Goal: Transaction & Acquisition: Subscribe to service/newsletter

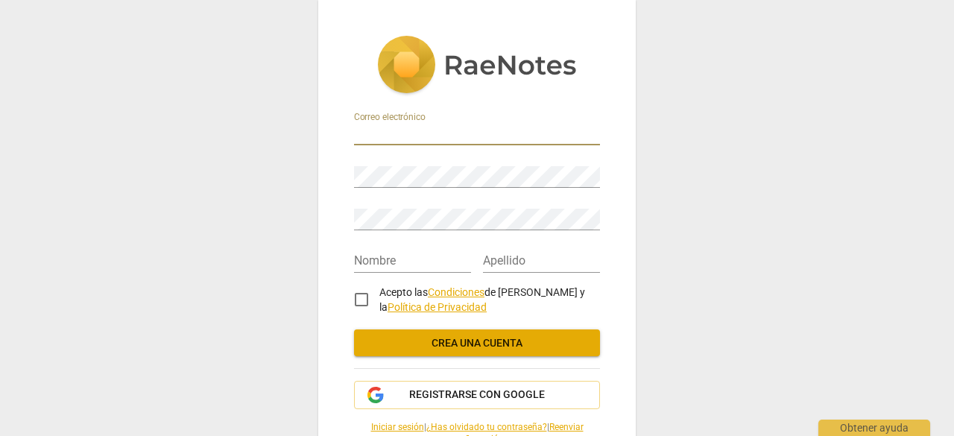
click at [419, 130] on input "email" at bounding box center [477, 135] width 246 height 22
type input "jacquelineps@hotmail.com"
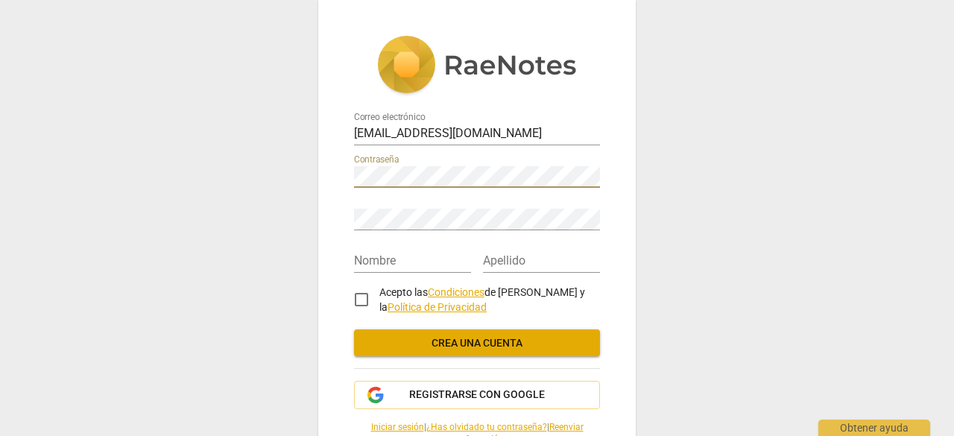
click at [361, 298] on input "Acepto las Condiciones de RaeNotes y la Política de Privacidad" at bounding box center [362, 300] width 36 height 36
checkbox input "true"
drag, startPoint x: 745, startPoint y: 375, endPoint x: 750, endPoint y: 359, distance: 17.2
click at [747, 368] on div "Correo electrónico jacquelineps@hotmail.com Contraseña Repetir contraseña Nombr…" at bounding box center [477, 218] width 954 height 436
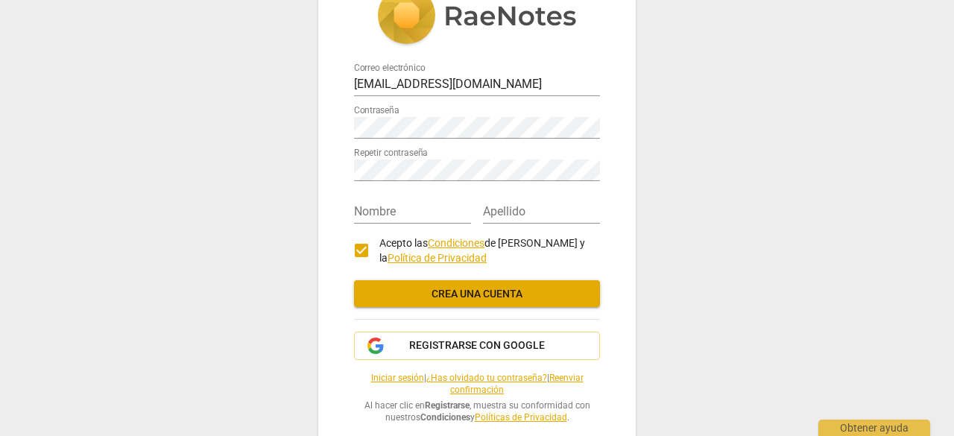
scroll to position [72, 0]
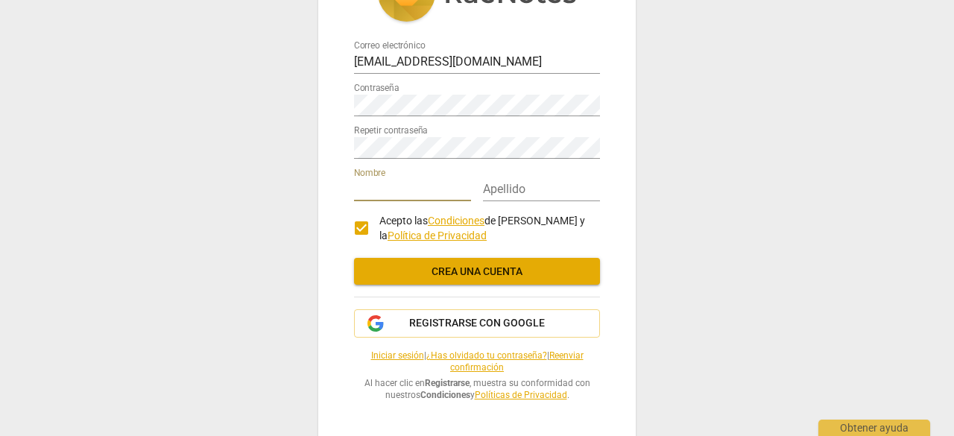
click at [405, 186] on input "text" at bounding box center [412, 191] width 117 height 22
type input "[PERSON_NAME]"
click at [507, 191] on input "text" at bounding box center [541, 191] width 117 height 22
type input "Peña"
click at [459, 271] on span "Crea una cuenta" at bounding box center [477, 272] width 222 height 15
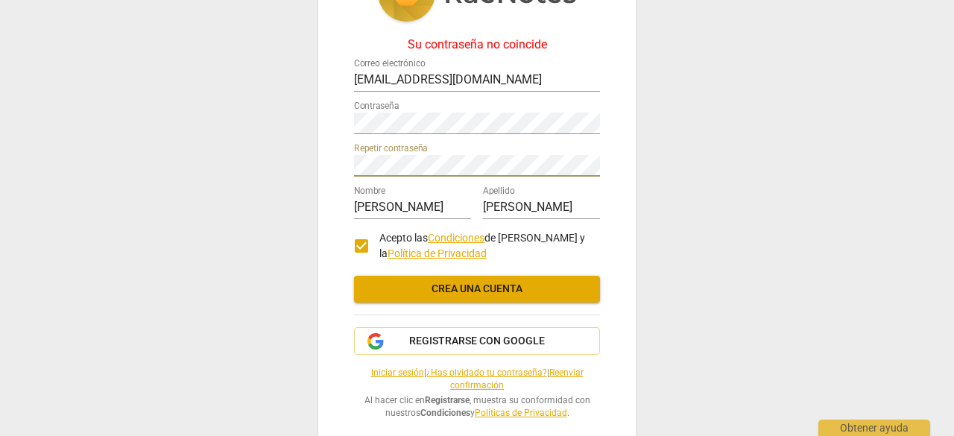
click at [750, 269] on div "Su contraseña no coincide Correo electrónico jacquelineps@hotmail.com Contraseñ…" at bounding box center [477, 218] width 954 height 436
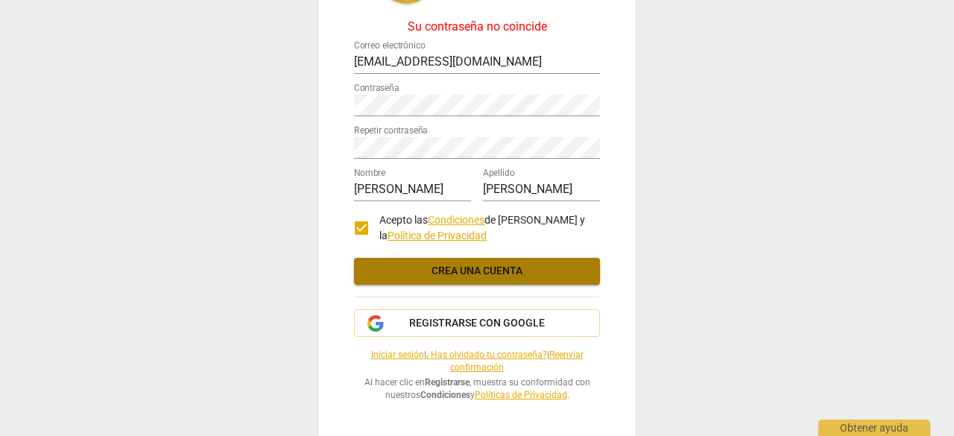
click at [497, 272] on span "Crea una cuenta" at bounding box center [477, 271] width 222 height 15
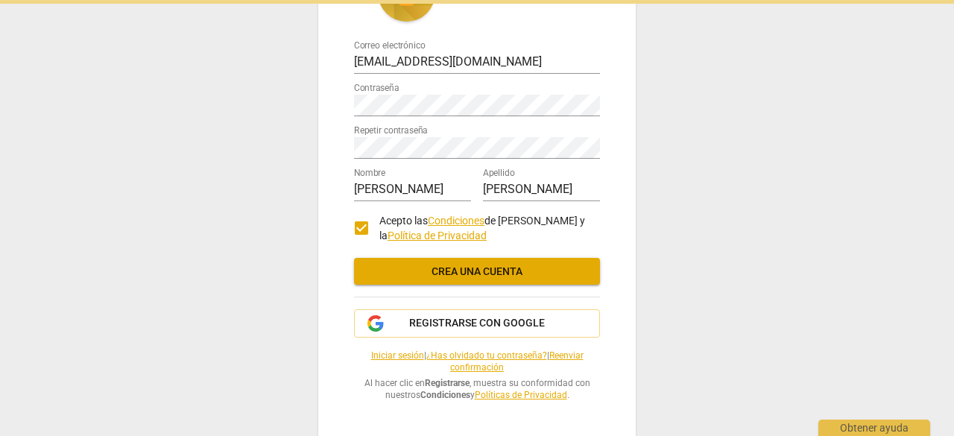
scroll to position [0, 0]
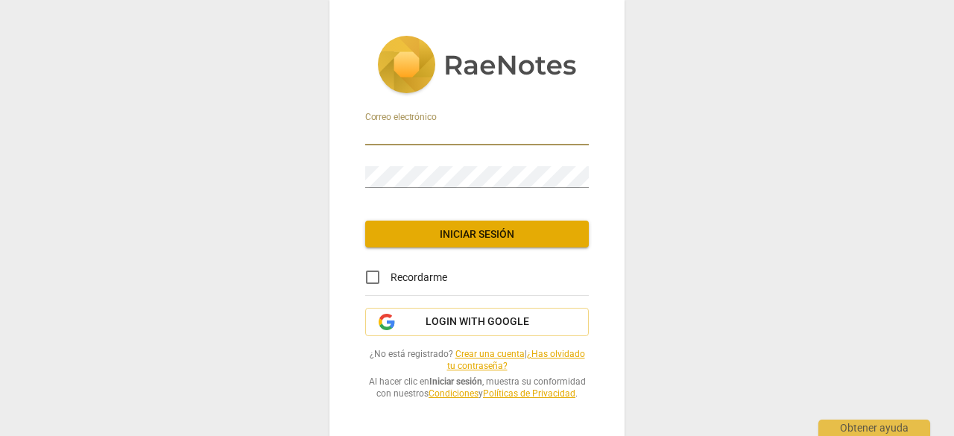
click at [465, 138] on input "email" at bounding box center [477, 135] width 224 height 22
type input "[EMAIL_ADDRESS][DOMAIN_NAME]"
drag, startPoint x: 767, startPoint y: 374, endPoint x: 757, endPoint y: 347, distance: 28.5
click at [767, 360] on div "Correo electrónico [PERSON_NAME][EMAIL_ADDRESS][DOMAIN_NAME] Contraseña Iniciar…" at bounding box center [477, 218] width 954 height 436
click at [547, 233] on span "Iniciar sesión" at bounding box center [477, 234] width 200 height 15
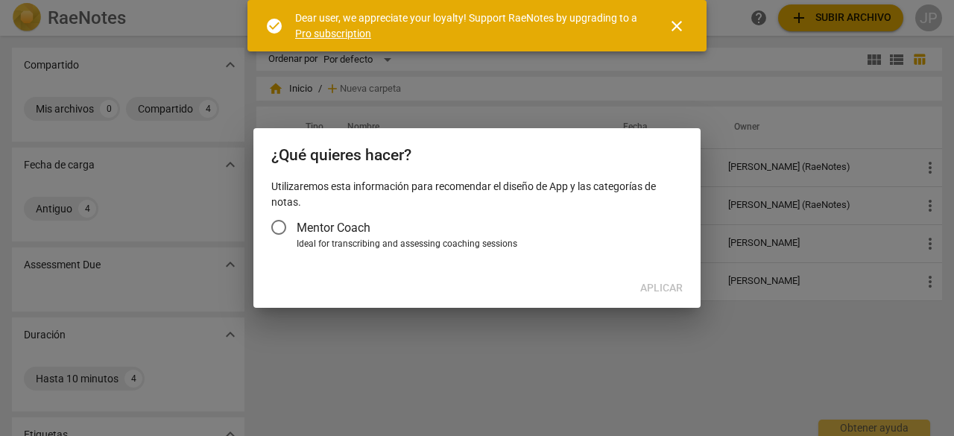
drag, startPoint x: 411, startPoint y: 366, endPoint x: 412, endPoint y: 355, distance: 11.2
click at [412, 358] on div at bounding box center [477, 218] width 954 height 436
click at [280, 227] on input "Mentor Coach" at bounding box center [279, 228] width 36 height 36
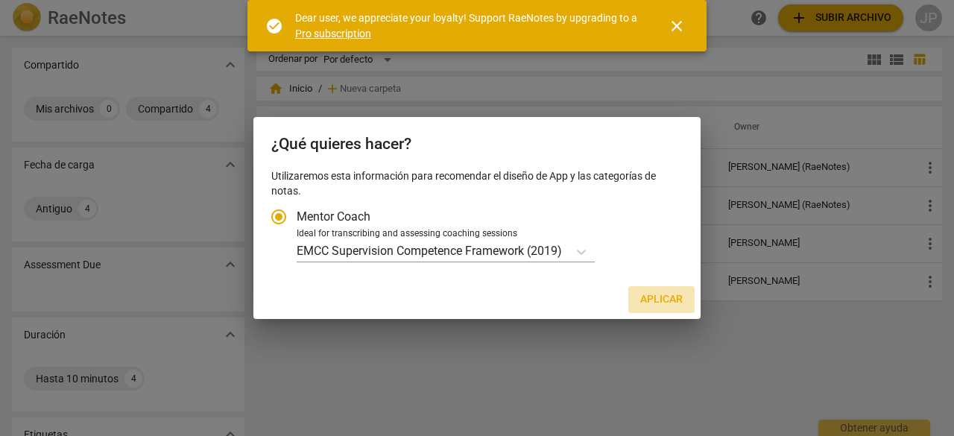
click at [671, 301] on span "Aplicar" at bounding box center [662, 299] width 43 height 15
radio input "false"
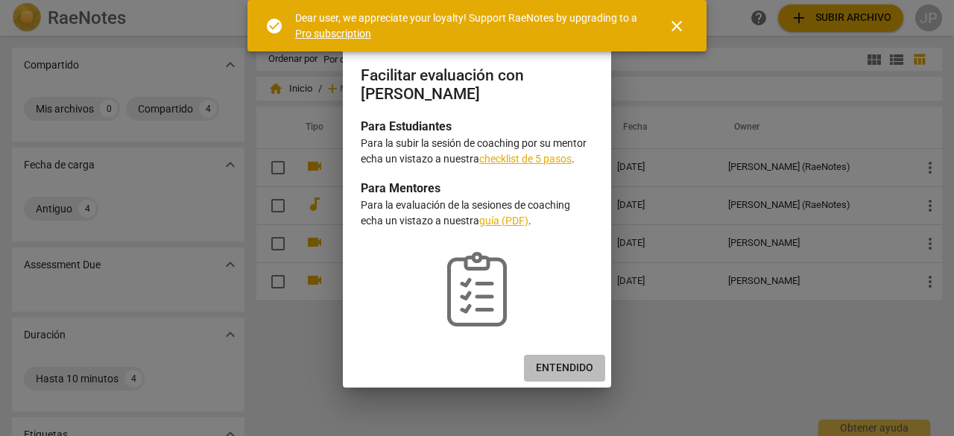
click at [550, 365] on span "Entendido" at bounding box center [564, 368] width 57 height 15
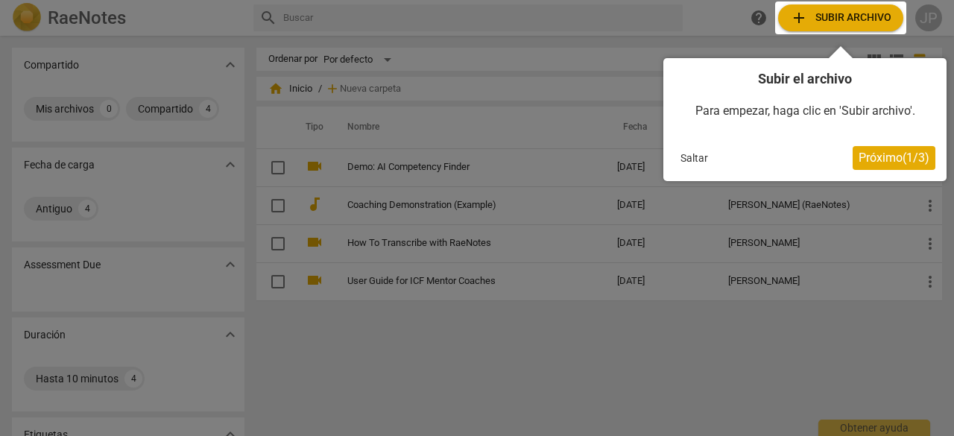
click at [828, 16] on div at bounding box center [840, 17] width 131 height 33
click at [796, 15] on div at bounding box center [840, 17] width 131 height 33
click at [846, 354] on div at bounding box center [477, 218] width 954 height 436
click at [844, 19] on div at bounding box center [840, 17] width 131 height 33
click at [871, 157] on span "Próximo ( 1 / 3 )" at bounding box center [894, 158] width 71 height 14
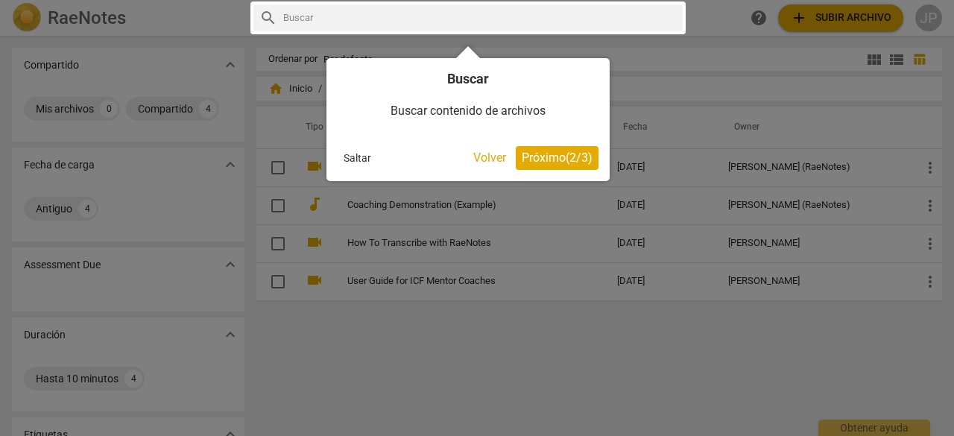
click at [810, 23] on div at bounding box center [477, 218] width 954 height 436
click at [493, 161] on button "Volver" at bounding box center [490, 158] width 45 height 24
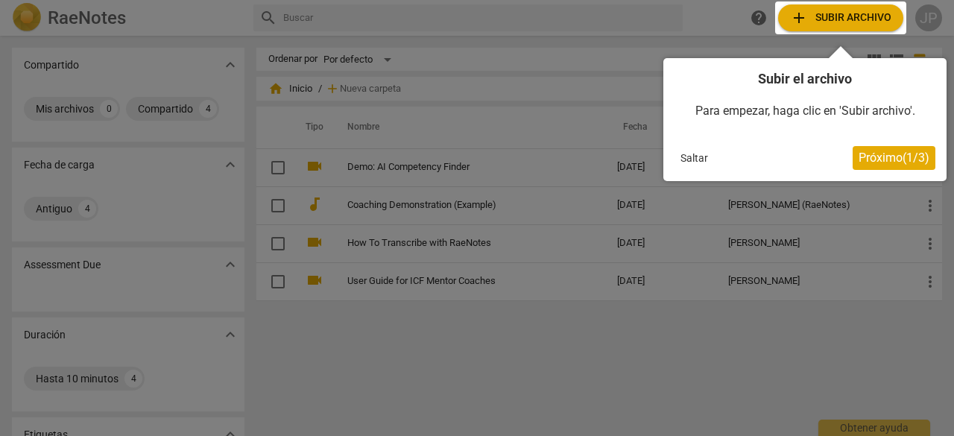
click at [838, 16] on div at bounding box center [840, 17] width 131 height 33
click at [796, 20] on div at bounding box center [840, 17] width 131 height 33
click at [699, 159] on button "Saltar" at bounding box center [695, 158] width 40 height 22
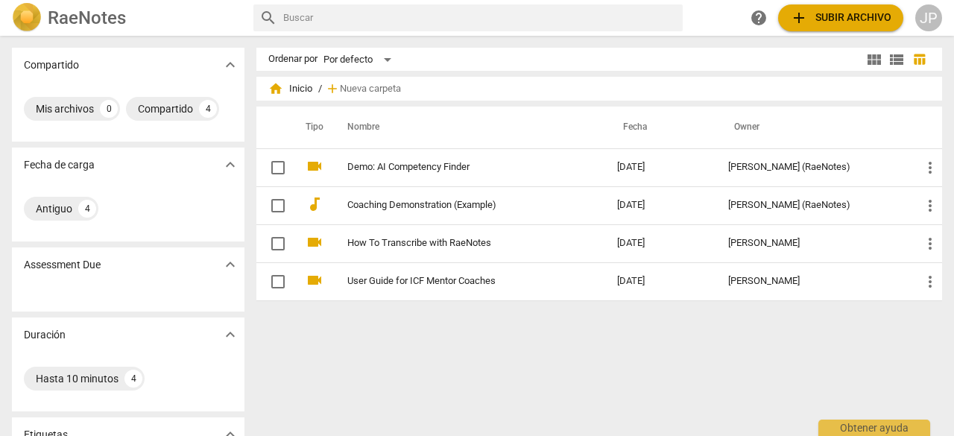
click at [831, 23] on span "add Subir archivo" at bounding box center [840, 18] width 101 height 18
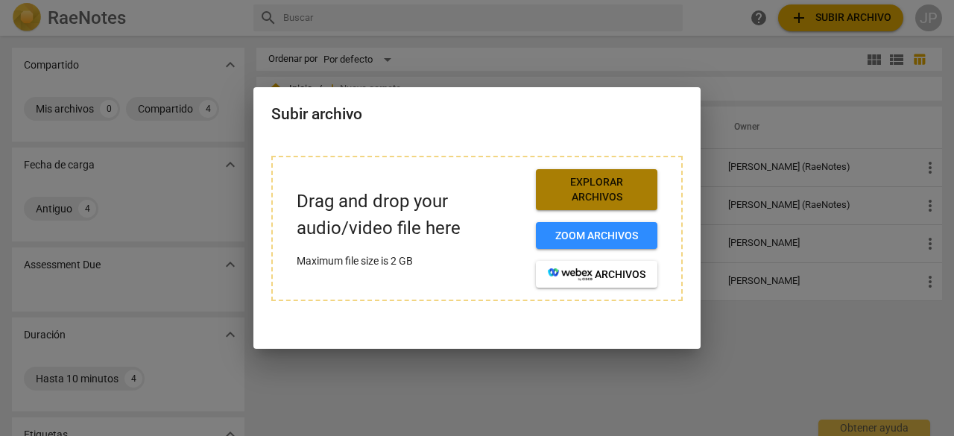
click at [568, 194] on span "Explorar archivos" at bounding box center [597, 189] width 98 height 29
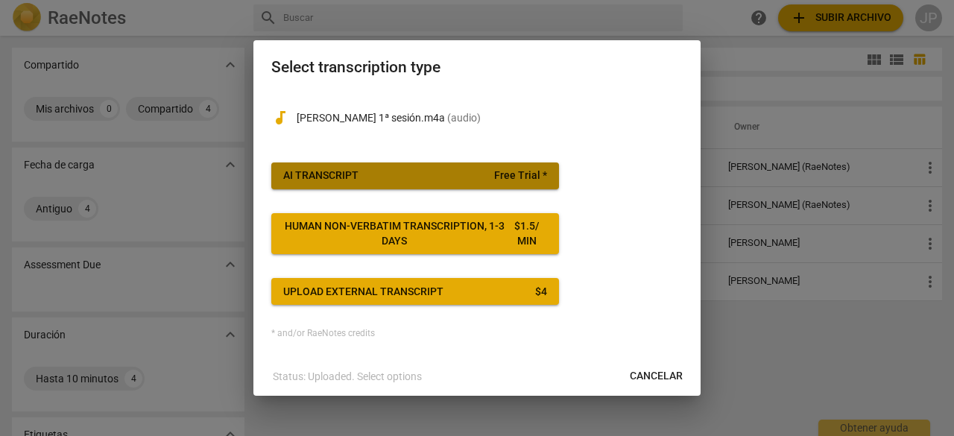
click at [437, 185] on button "AI Transcript Free Trial *" at bounding box center [415, 176] width 288 height 27
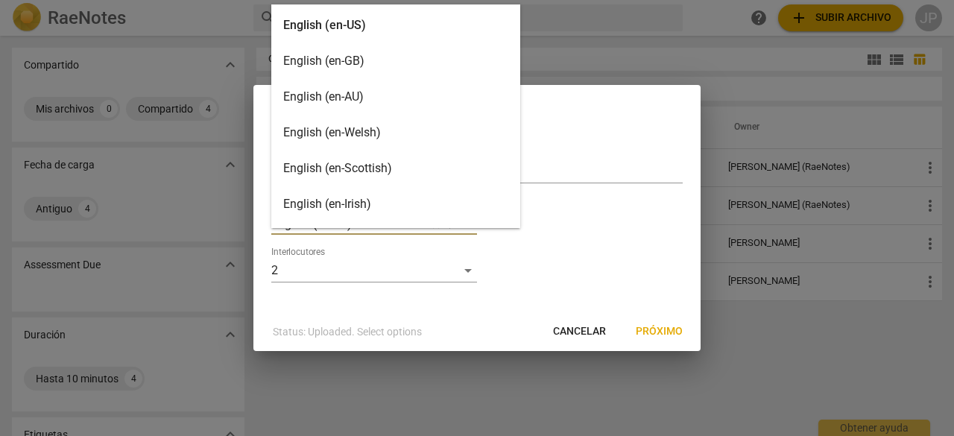
click at [463, 0] on body "RaeNotes search help add Subir archivo JP Compartido expand_more Mis archivos 0…" at bounding box center [477, 0] width 954 height 0
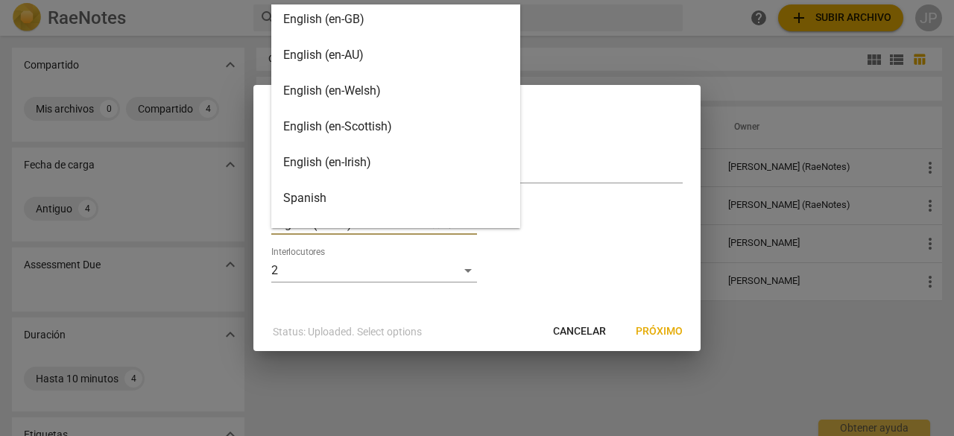
click at [317, 197] on div "Spanish" at bounding box center [395, 198] width 249 height 36
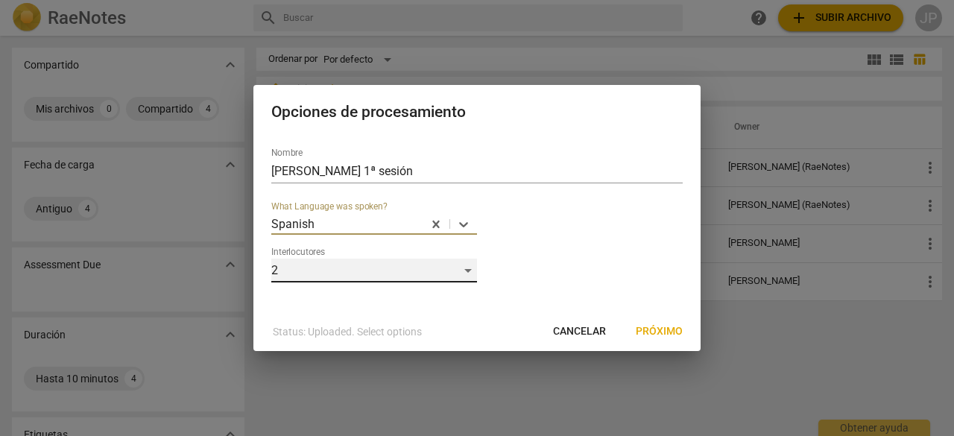
click at [468, 274] on div "2" at bounding box center [374, 271] width 206 height 24
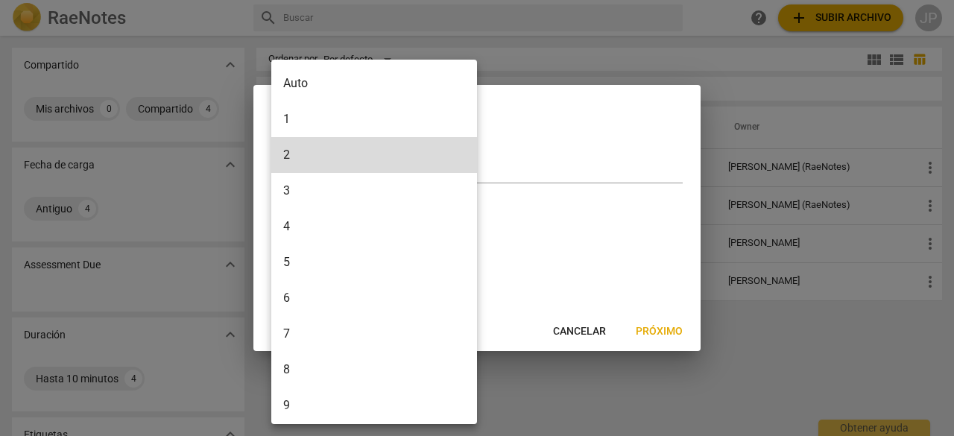
click at [547, 248] on div at bounding box center [477, 218] width 954 height 436
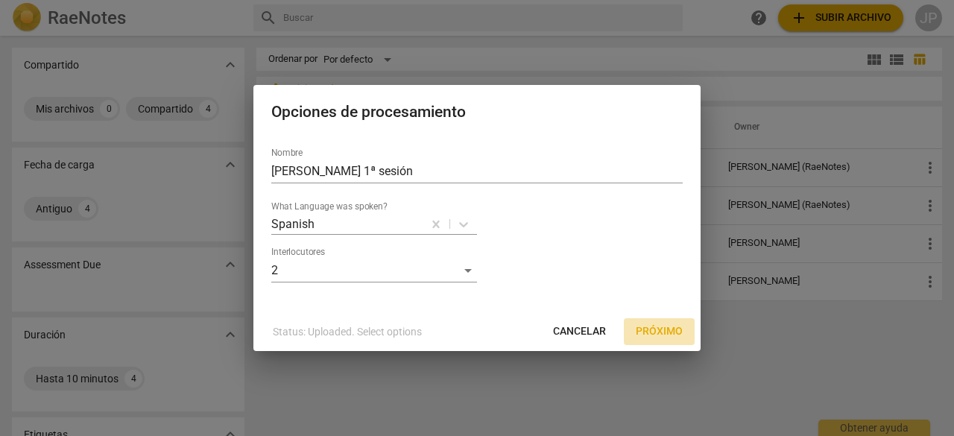
click at [650, 332] on span "Próximo" at bounding box center [659, 331] width 47 height 15
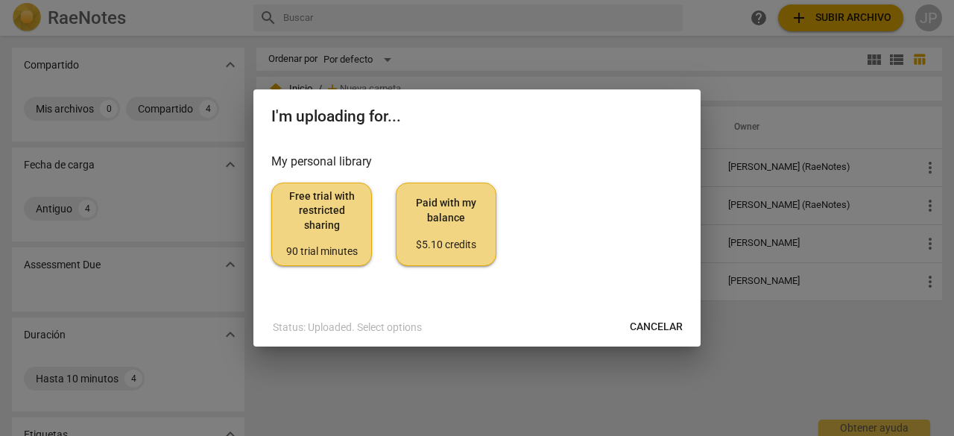
click at [313, 231] on span "Free trial with restricted sharing 90 trial minutes" at bounding box center [321, 224] width 75 height 70
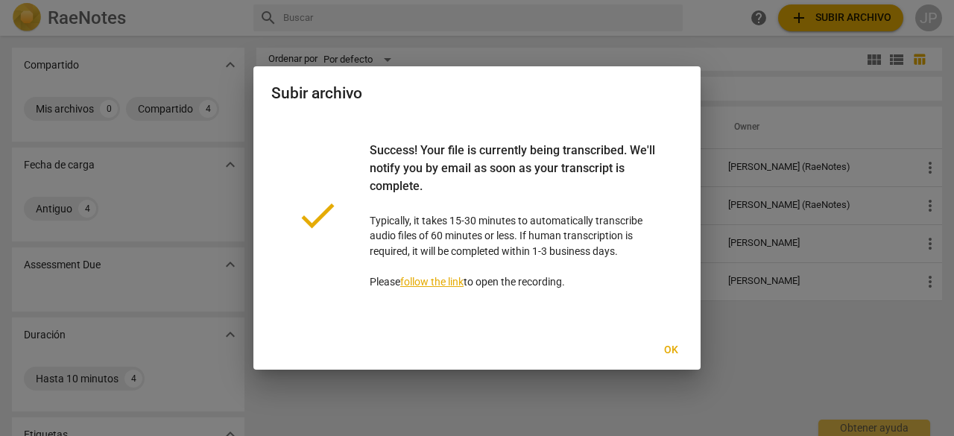
click at [427, 283] on link "follow the link" at bounding box center [431, 282] width 63 height 12
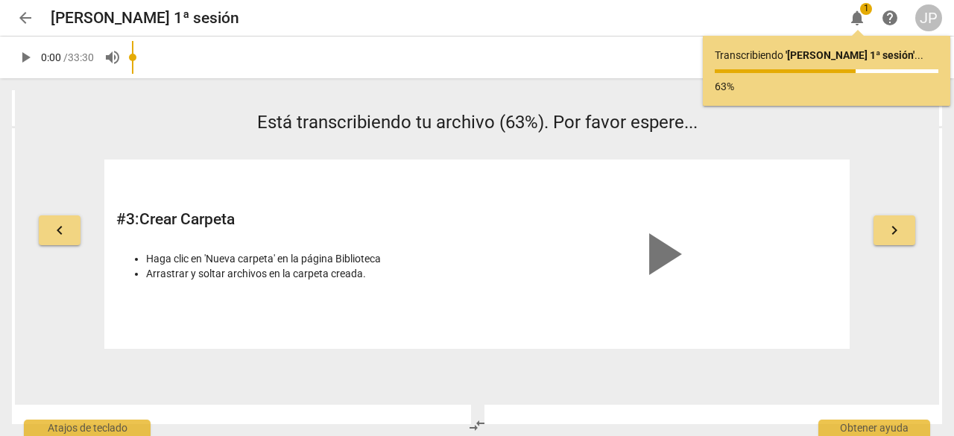
click at [551, 213] on div "play_arrow" at bounding box center [661, 255] width 353 height 166
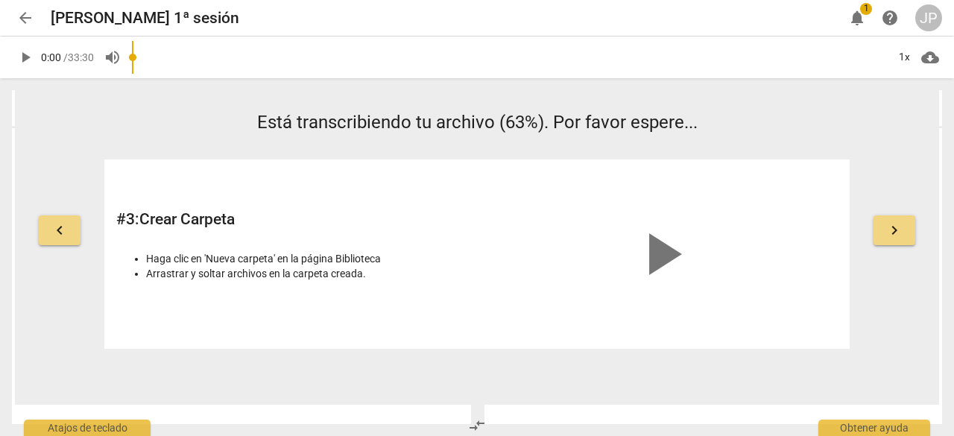
click at [551, 213] on div "play_arrow" at bounding box center [661, 255] width 353 height 166
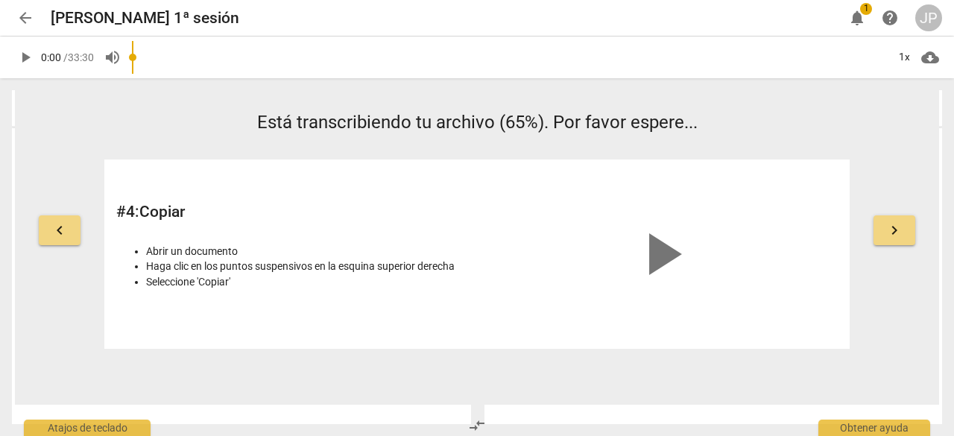
click at [428, 324] on div "# 4 : Copiar Abrir un documento Haga clic en los puntos suspensivos en la esqui…" at bounding box center [292, 255] width 353 height 166
click at [555, 228] on div "play_arrow" at bounding box center [661, 255] width 353 height 166
click at [571, 228] on div "play_arrow" at bounding box center [661, 255] width 353 height 166
click at [602, 230] on div "play_arrow" at bounding box center [661, 255] width 353 height 166
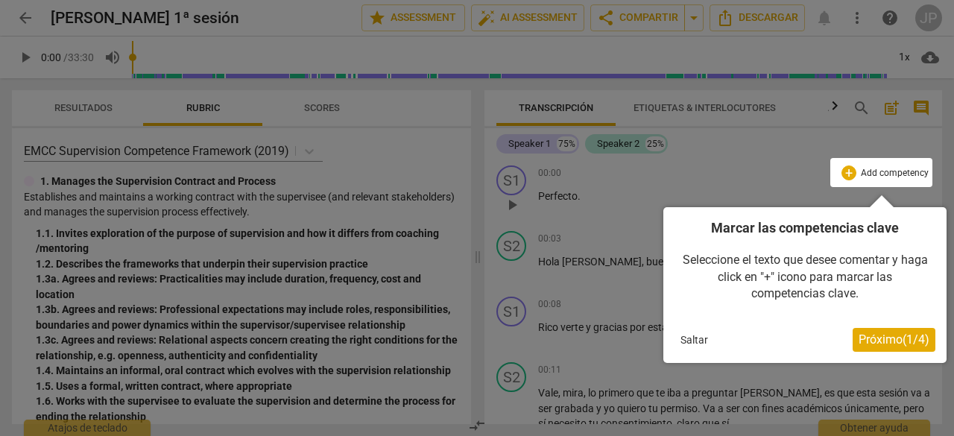
click at [397, 20] on div at bounding box center [477, 218] width 954 height 436
click at [446, 20] on div at bounding box center [477, 218] width 954 height 436
click at [438, 17] on div at bounding box center [477, 218] width 954 height 436
click at [414, 130] on div at bounding box center [477, 218] width 954 height 436
click at [413, 111] on div at bounding box center [477, 218] width 954 height 436
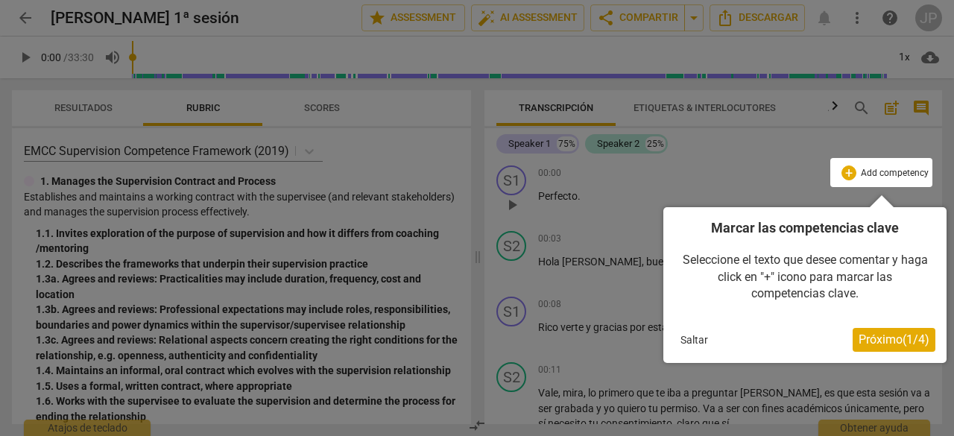
click at [522, 17] on div at bounding box center [477, 218] width 954 height 436
click at [862, 174] on div at bounding box center [882, 172] width 102 height 29
click at [843, 172] on div at bounding box center [882, 172] width 102 height 29
click at [849, 175] on div at bounding box center [882, 172] width 102 height 29
click at [910, 174] on div at bounding box center [882, 172] width 102 height 29
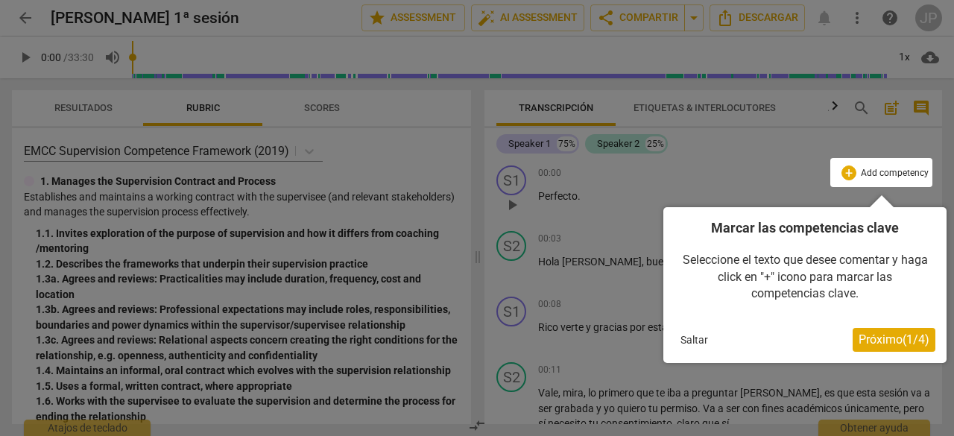
click at [910, 174] on div at bounding box center [882, 172] width 102 height 29
click at [875, 344] on span "Próximo ( 1 / 4 )" at bounding box center [894, 340] width 71 height 14
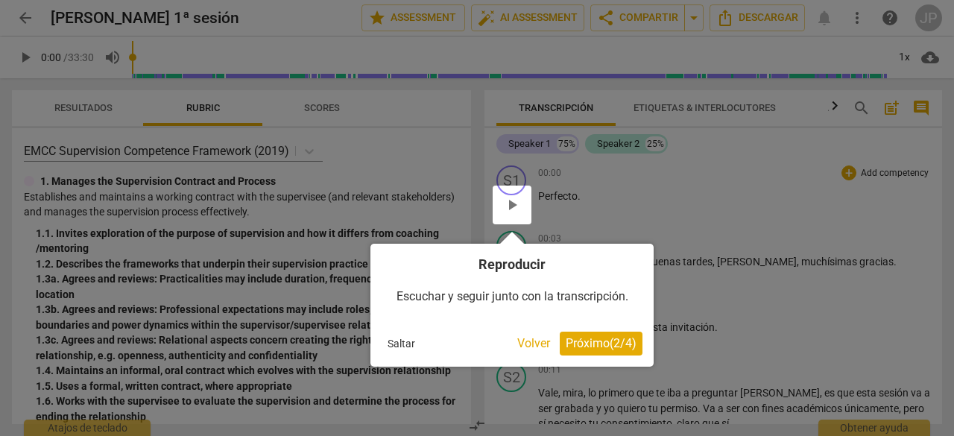
click at [434, 11] on div at bounding box center [477, 218] width 954 height 436
click at [512, 207] on div at bounding box center [512, 205] width 39 height 39
click at [519, 205] on div at bounding box center [512, 205] width 39 height 39
click at [531, 340] on button "Volver" at bounding box center [534, 344] width 45 height 24
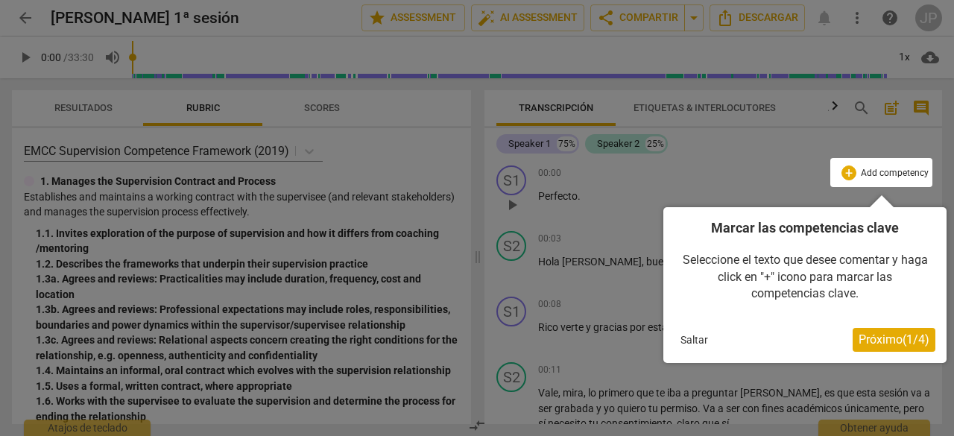
click at [855, 172] on div at bounding box center [882, 172] width 102 height 29
click at [850, 172] on div at bounding box center [882, 172] width 102 height 29
drag, startPoint x: 614, startPoint y: 183, endPoint x: 605, endPoint y: 183, distance: 9.0
click at [611, 183] on div at bounding box center [477, 218] width 954 height 436
click at [73, 113] on div at bounding box center [477, 218] width 954 height 436
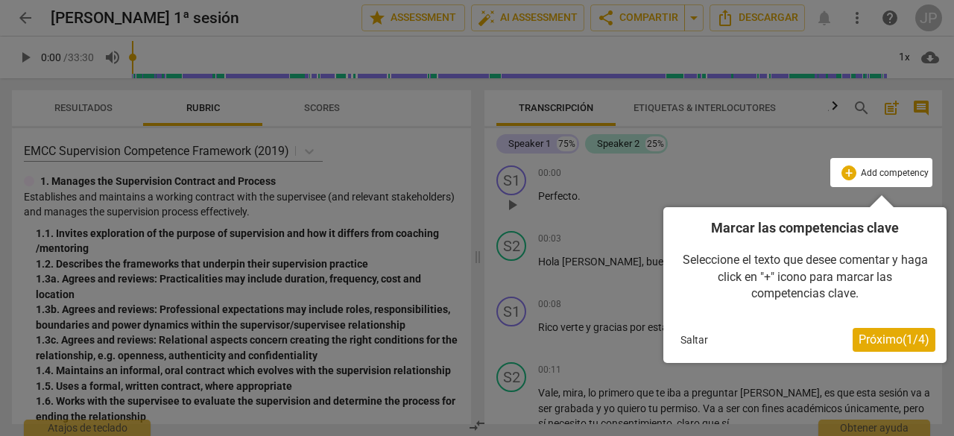
click at [28, 52] on div at bounding box center [477, 218] width 954 height 436
click at [543, 20] on div at bounding box center [477, 218] width 954 height 436
click at [430, 19] on div at bounding box center [477, 218] width 954 height 436
click at [871, 338] on span "Próximo ( 1 / 4 )" at bounding box center [894, 340] width 71 height 14
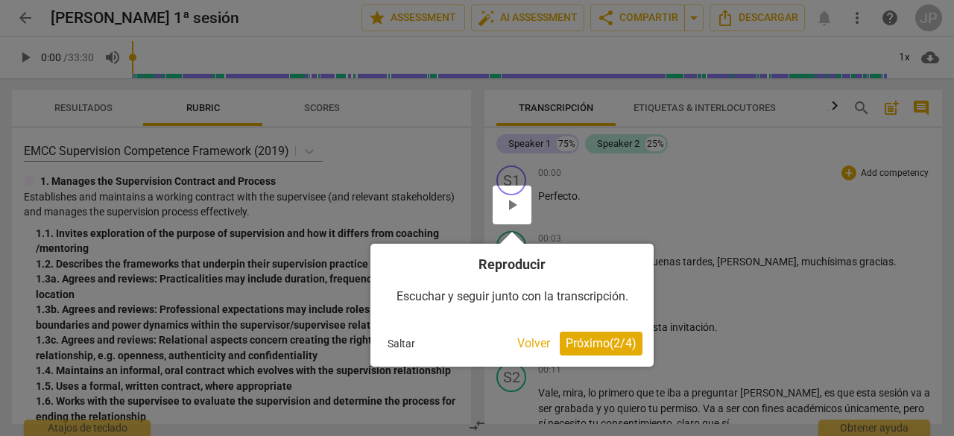
click at [510, 204] on div at bounding box center [512, 205] width 39 height 39
click at [582, 342] on span "Próximo ( 2 / 4 )" at bounding box center [601, 343] width 71 height 14
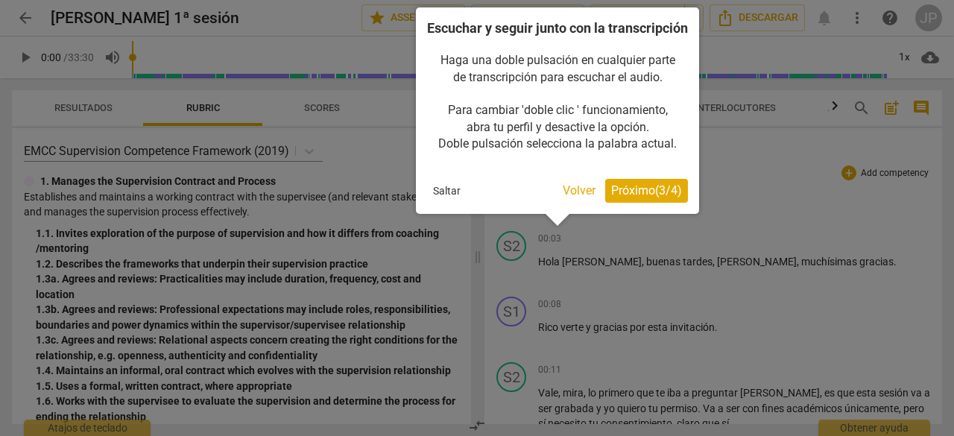
click at [786, 236] on div at bounding box center [477, 218] width 954 height 436
click at [785, 235] on div at bounding box center [477, 218] width 954 height 436
click at [637, 198] on span "Próximo ( 3 / 4 )" at bounding box center [646, 190] width 71 height 14
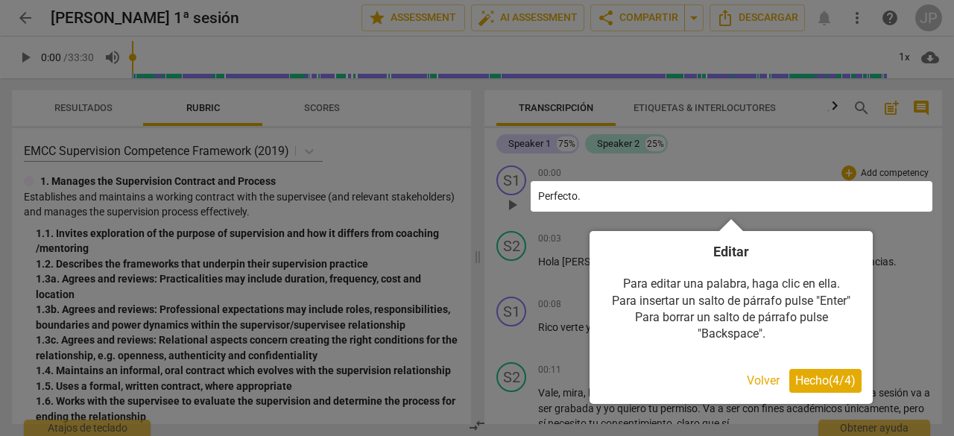
click at [883, 311] on div at bounding box center [477, 218] width 954 height 436
click at [810, 380] on span "Hecho ( 4 / 4 )" at bounding box center [826, 381] width 60 height 14
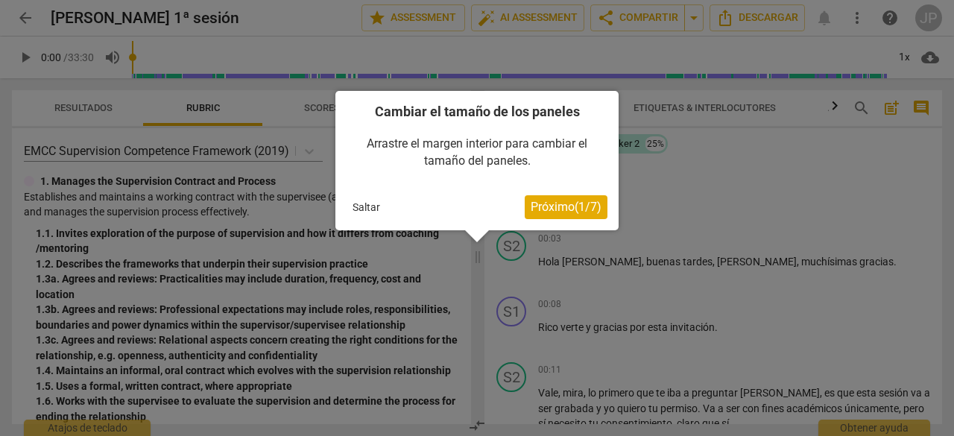
click at [360, 203] on button "Saltar" at bounding box center [367, 207] width 40 height 22
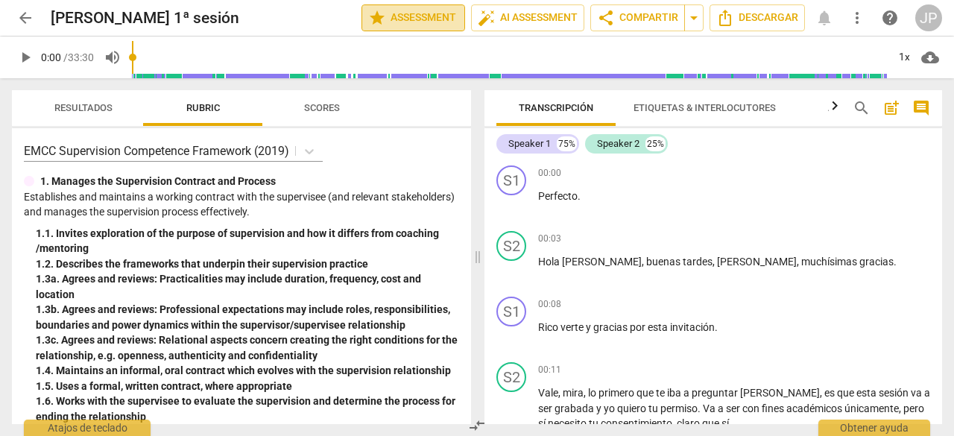
click at [432, 16] on span "star Assessment" at bounding box center [413, 18] width 90 height 18
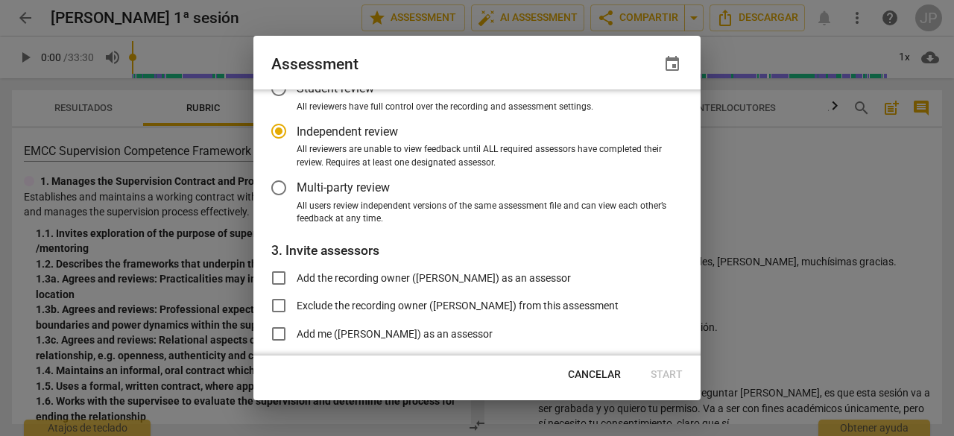
scroll to position [45, 0]
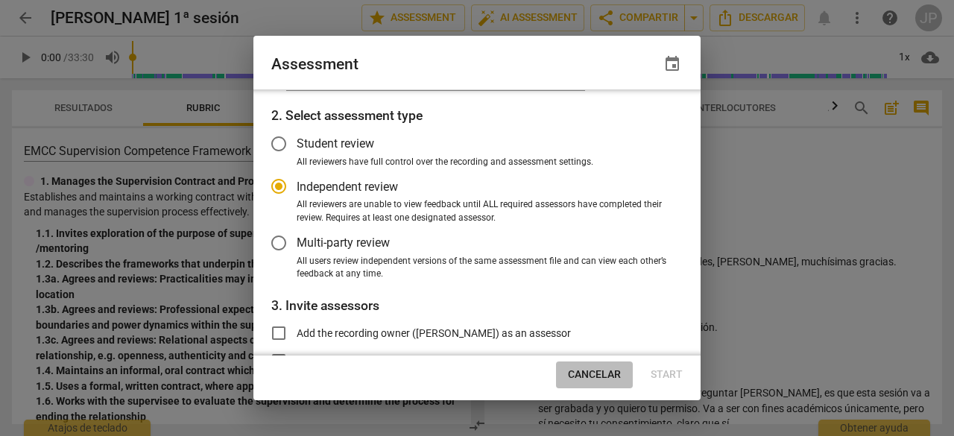
click at [584, 377] on span "Cancelar" at bounding box center [594, 375] width 53 height 15
radio input "false"
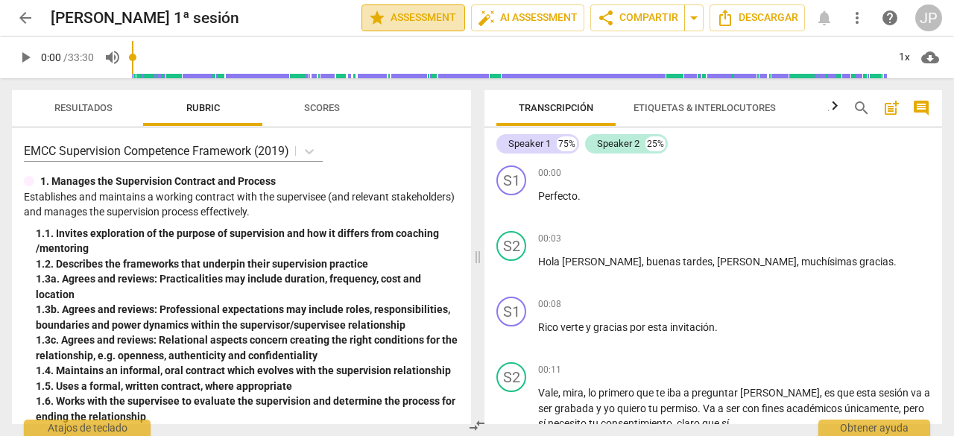
click at [437, 16] on span "star Assessment" at bounding box center [413, 18] width 90 height 18
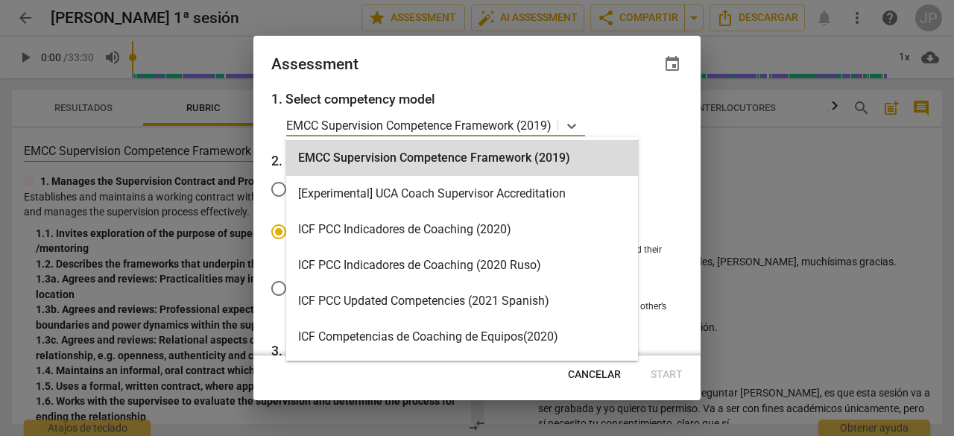
click at [403, 125] on p "EMCC Supervision Competence Framework (2019)" at bounding box center [418, 125] width 265 height 17
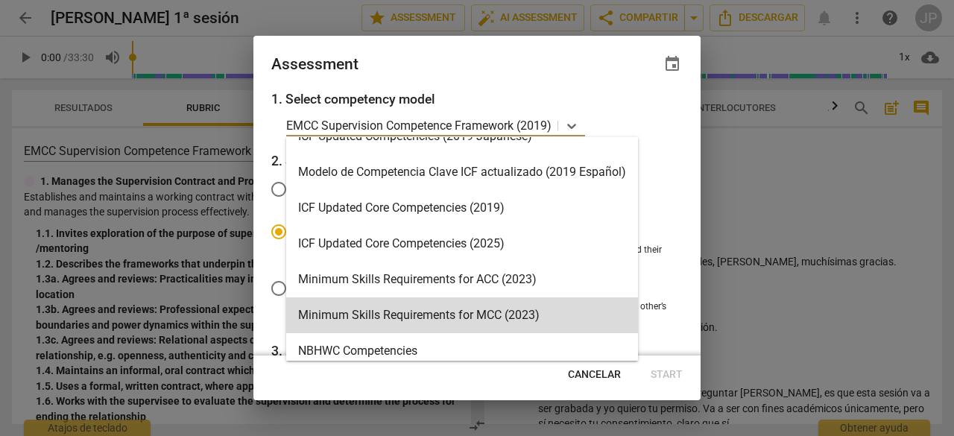
scroll to position [206, 0]
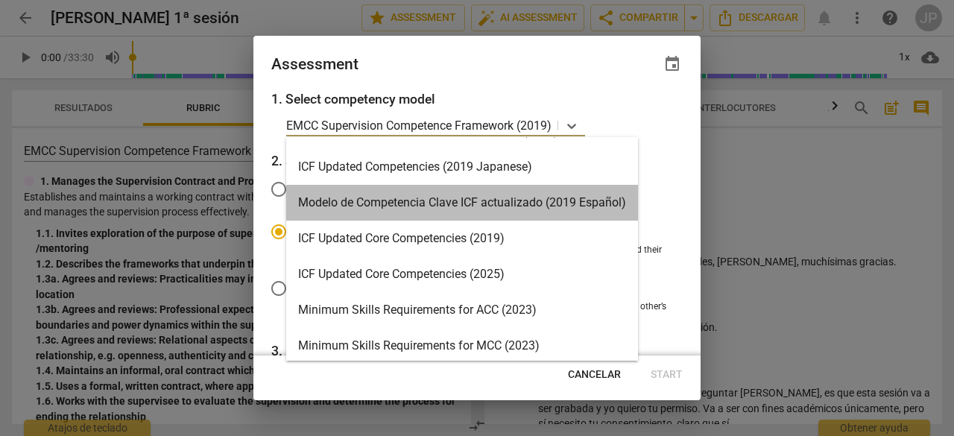
click at [395, 201] on div "Modelo de Competencia Clave ICF actualizado (2019 Español)" at bounding box center [462, 203] width 352 height 36
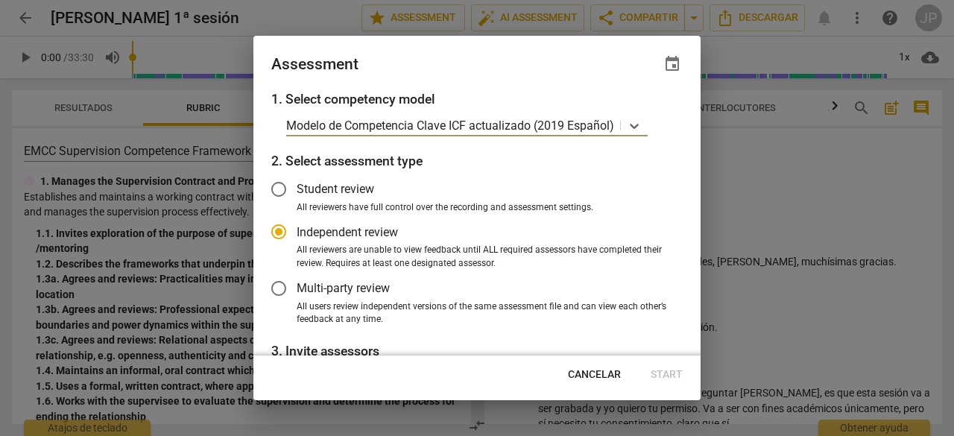
click at [814, 217] on div at bounding box center [477, 218] width 954 height 436
radio input "false"
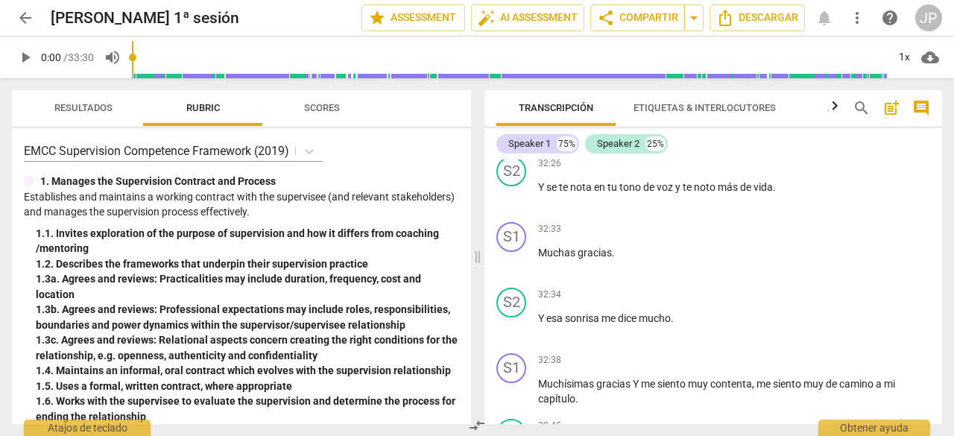
scroll to position [7616, 0]
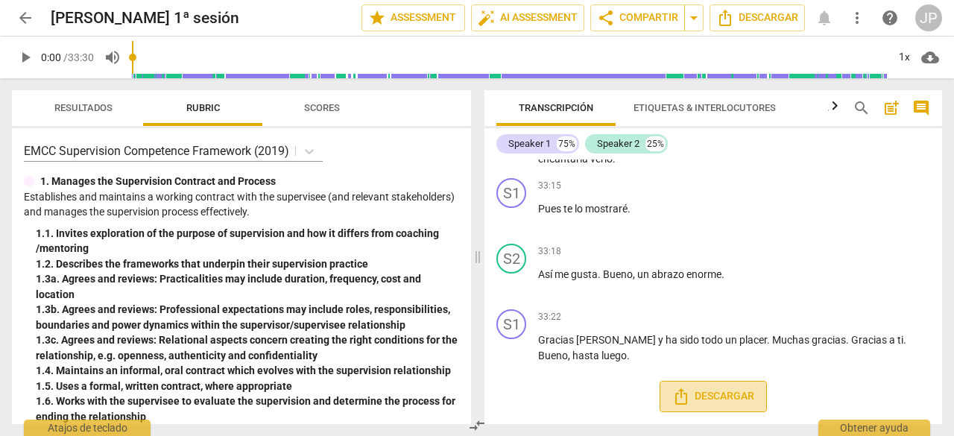
click at [704, 397] on span "Descargar" at bounding box center [714, 397] width 82 height 18
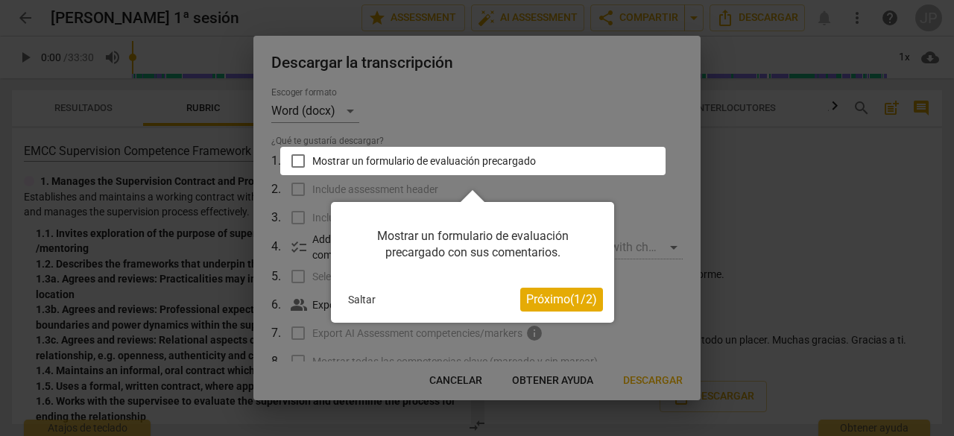
click at [550, 302] on span "Próximo ( 1 / 2 )" at bounding box center [561, 299] width 71 height 14
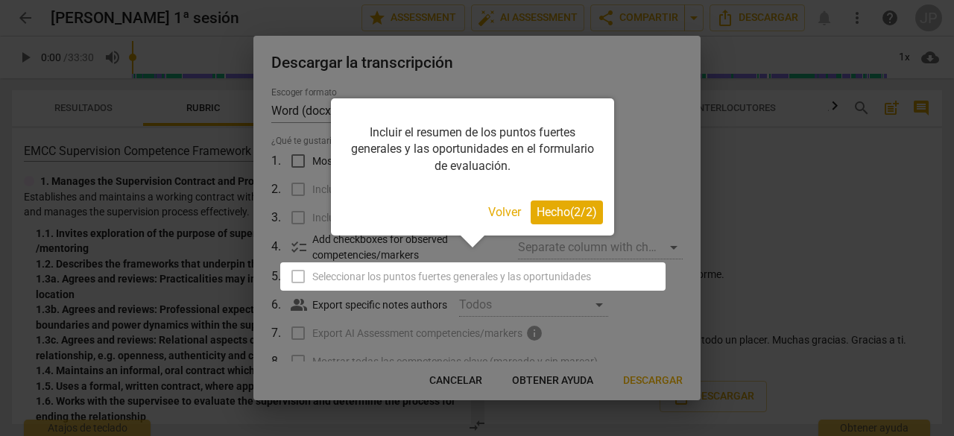
click at [562, 213] on span "Hecho ( 2 / 2 )" at bounding box center [567, 212] width 60 height 14
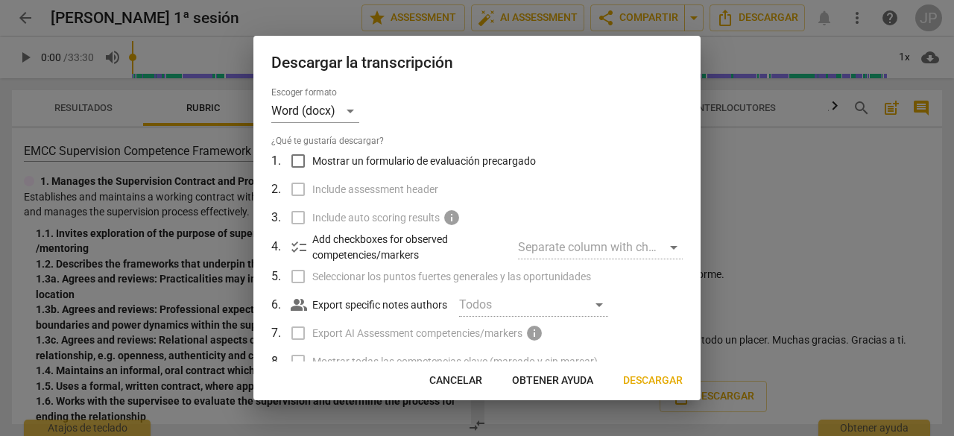
click at [659, 383] on span "Descargar" at bounding box center [653, 381] width 60 height 15
